Goal: Use online tool/utility: Utilize a website feature to perform a specific function

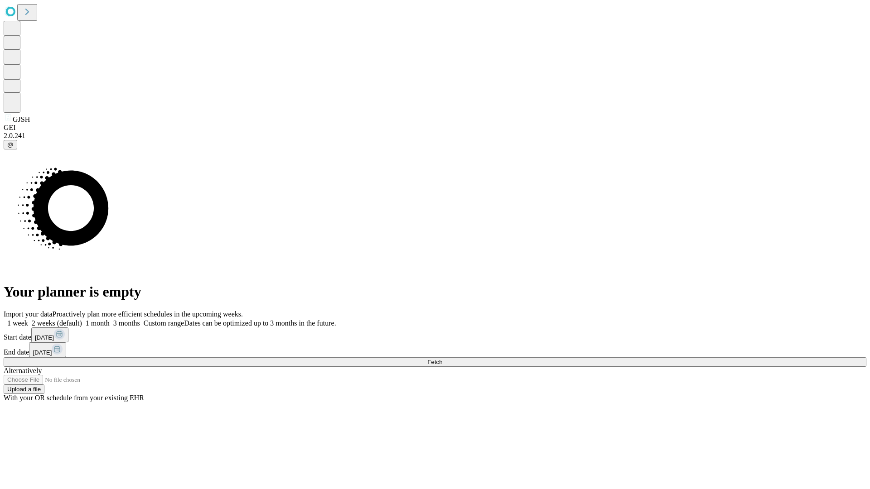
click at [442, 359] on span "Fetch" at bounding box center [434, 362] width 15 height 7
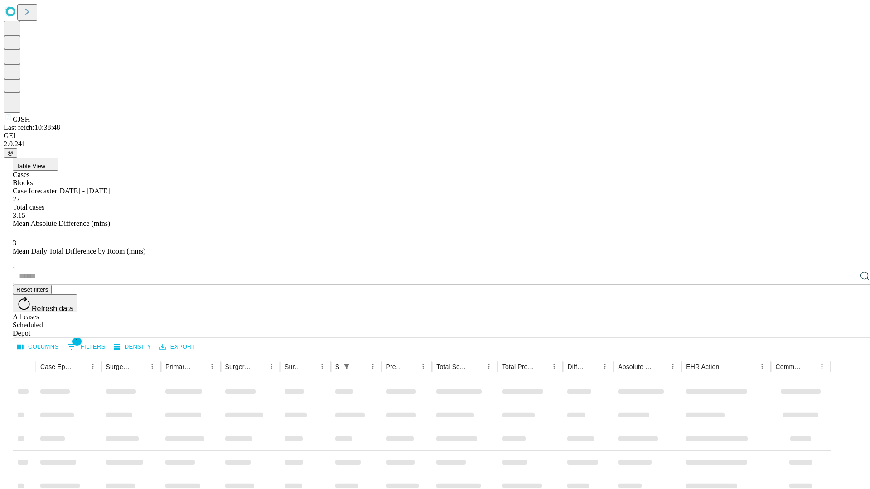
click at [45, 163] on span "Table View" at bounding box center [30, 166] width 29 height 7
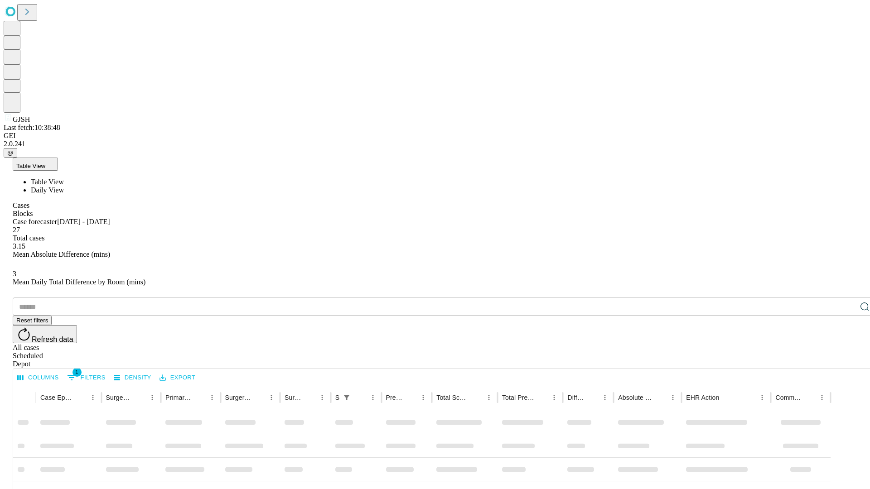
click at [64, 186] on span "Daily View" at bounding box center [47, 190] width 33 height 8
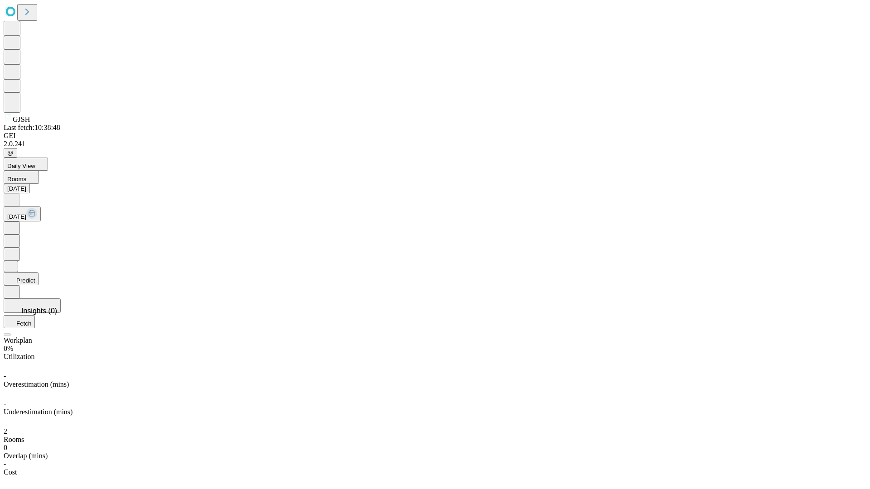
click at [39, 272] on button "Predict" at bounding box center [21, 278] width 35 height 13
